Goal: Find specific page/section: Find specific page/section

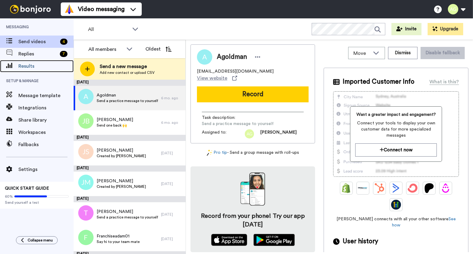
click at [23, 63] on span "Results" at bounding box center [45, 66] width 55 height 7
